Goal: Book appointment/travel/reservation

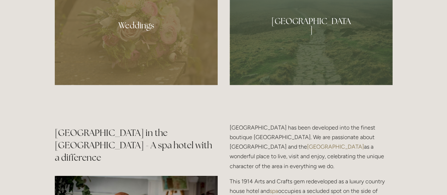
scroll to position [687, 0]
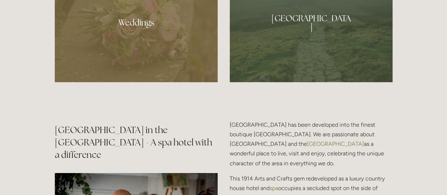
click at [344, 42] on div at bounding box center [311, 20] width 163 height 125
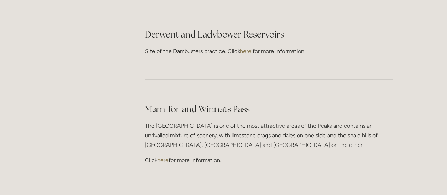
scroll to position [1542, 0]
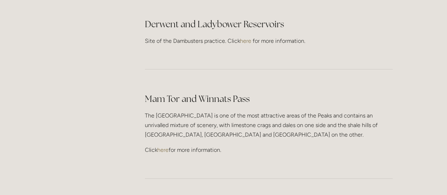
click at [166, 146] on link "here" at bounding box center [162, 149] width 11 height 7
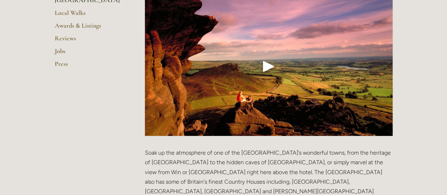
scroll to position [0, 0]
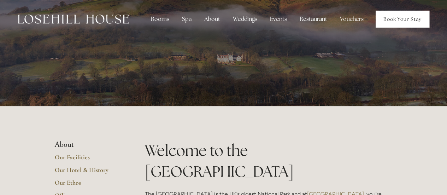
click at [403, 19] on link "Book Your Stay" at bounding box center [402, 19] width 54 height 17
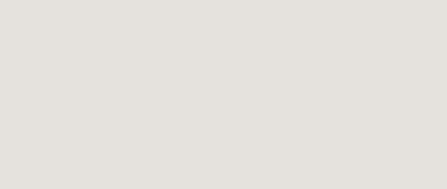
scroll to position [81, 0]
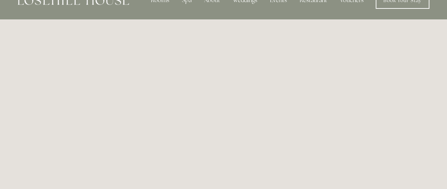
scroll to position [0, 0]
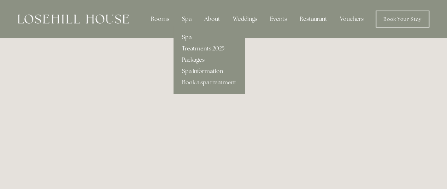
click at [189, 60] on link "Packages" at bounding box center [208, 59] width 71 height 11
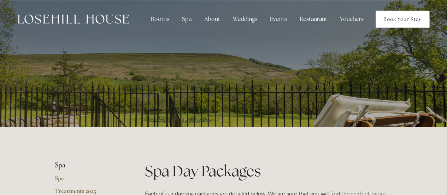
click at [404, 18] on link "Book Your Stay" at bounding box center [402, 19] width 54 height 17
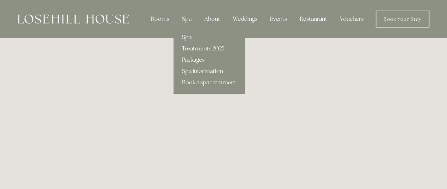
click at [187, 59] on link "Packages" at bounding box center [208, 59] width 71 height 11
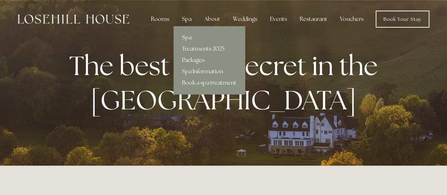
click at [188, 60] on link "Packages" at bounding box center [208, 59] width 71 height 11
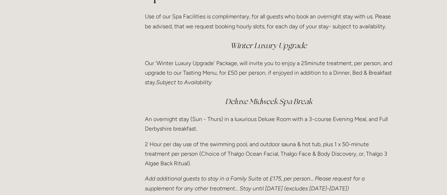
scroll to position [924, 0]
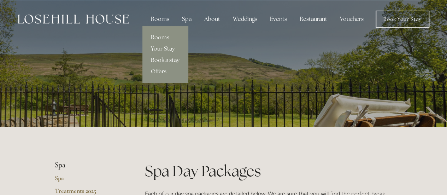
click at [166, 60] on link "Book a stay" at bounding box center [165, 59] width 46 height 11
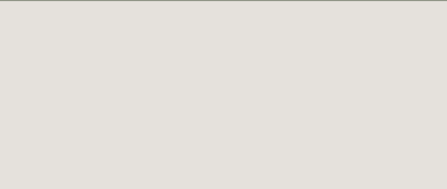
scroll to position [38, 0]
